Goal: Information Seeking & Learning: Stay updated

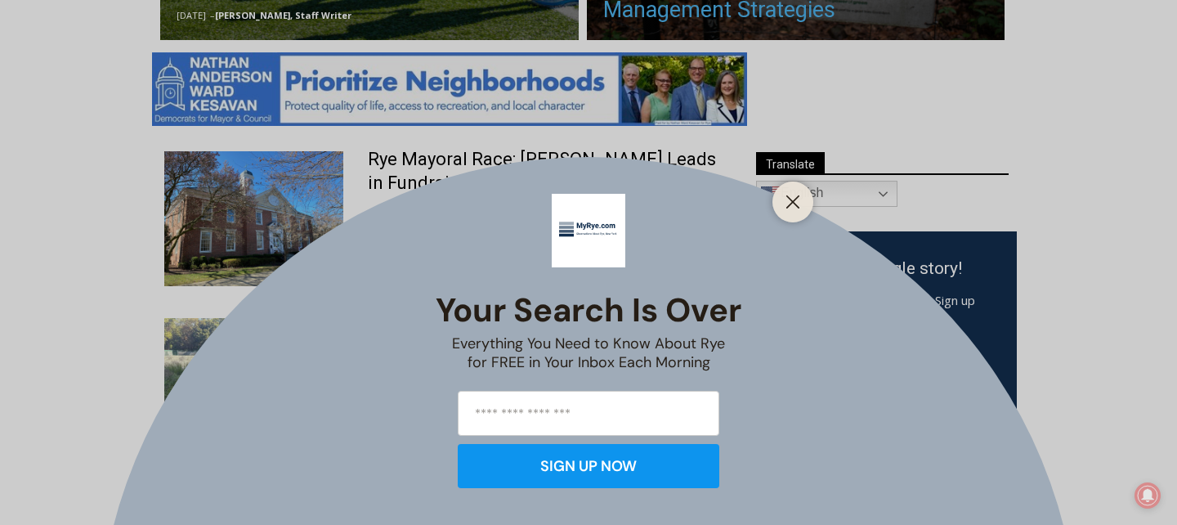
scroll to position [846, 0]
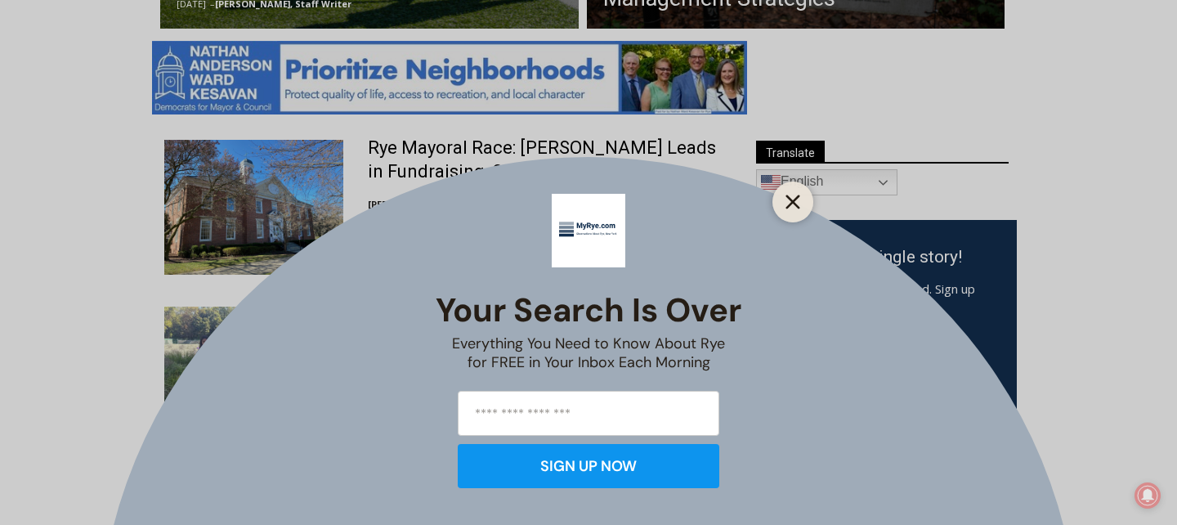
click at [793, 208] on icon "Close" at bounding box center [792, 201] width 15 height 15
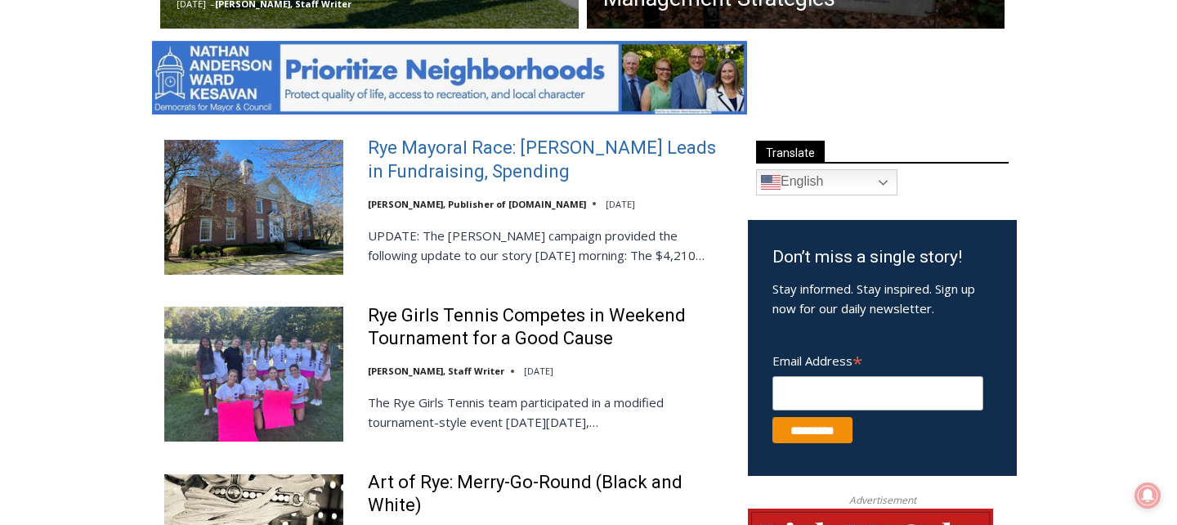
click at [526, 167] on link "Rye Mayoral Race: [PERSON_NAME] Leads in Fundraising, Spending" at bounding box center [547, 159] width 359 height 47
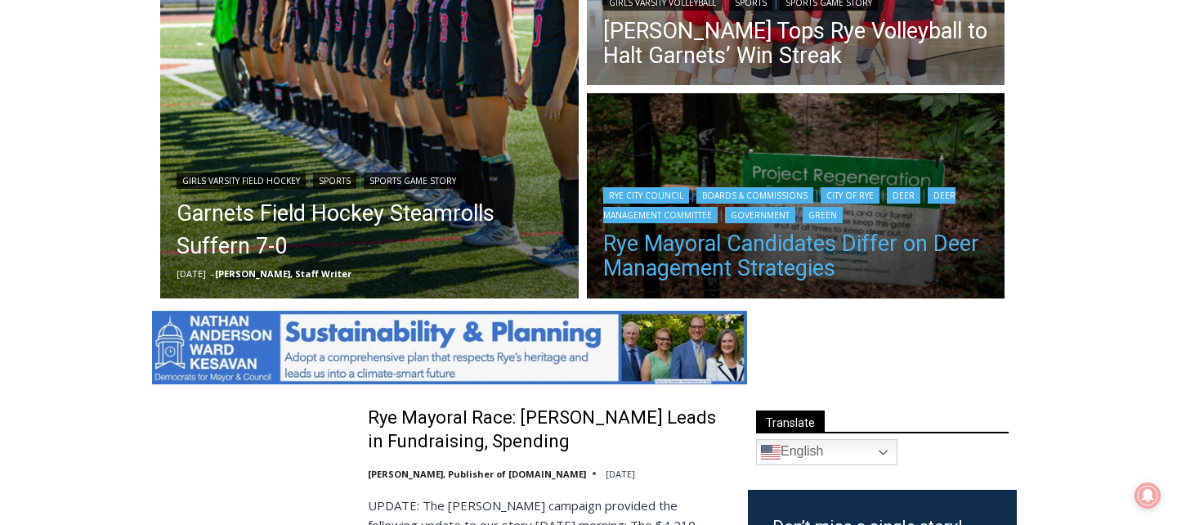
scroll to position [577, 0]
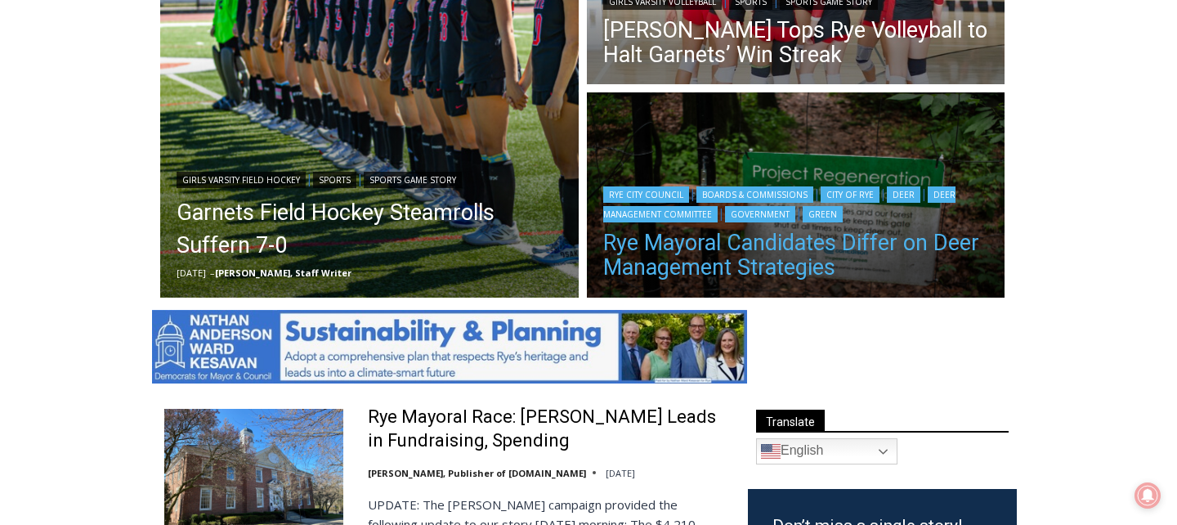
click at [797, 256] on link "Rye Mayoral Candidates Differ on Deer Management Strategies" at bounding box center [796, 254] width 386 height 49
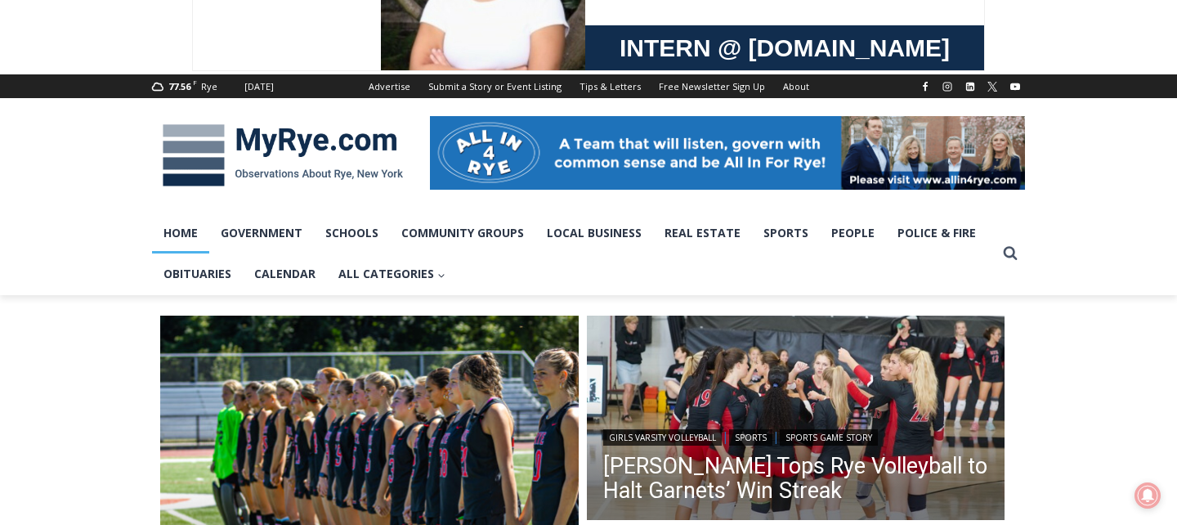
scroll to position [142, 0]
